Goal: Task Accomplishment & Management: Use online tool/utility

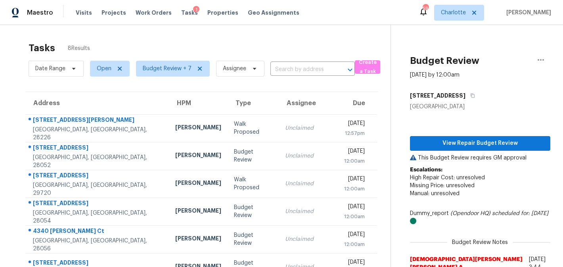
scroll to position [76, 0]
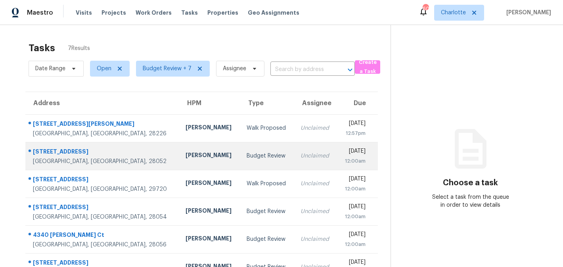
scroll to position [48, 0]
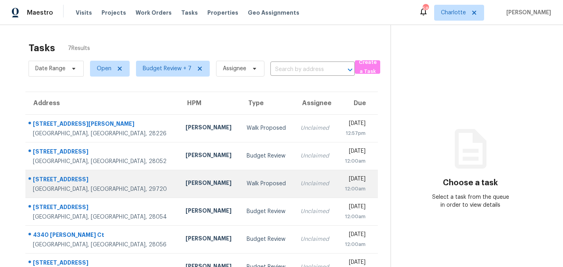
click at [244, 182] on td "Walk Proposed" at bounding box center [267, 184] width 54 height 28
